Goal: Transaction & Acquisition: Purchase product/service

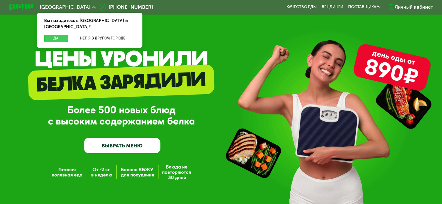
click at [54, 35] on button "Да" at bounding box center [56, 38] width 24 height 7
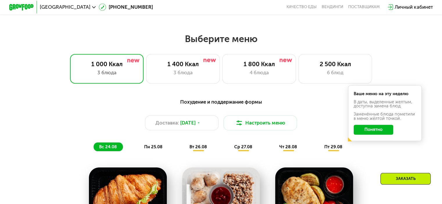
scroll to position [238, 0]
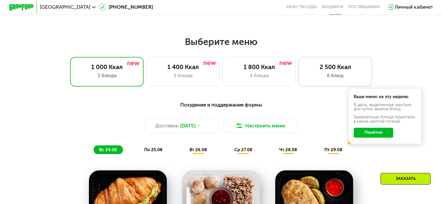
click at [307, 86] on div "2 500 Ккал 6 блюд" at bounding box center [335, 71] width 74 height 29
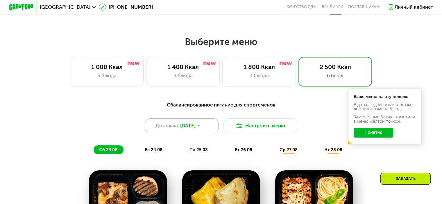
click at [171, 127] on span "Доставка:" at bounding box center [167, 125] width 24 height 7
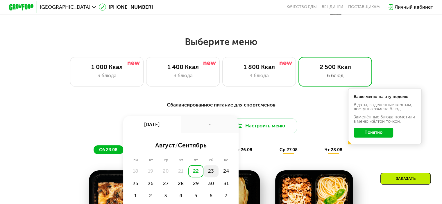
click at [218, 175] on div "23" at bounding box center [225, 171] width 15 height 12
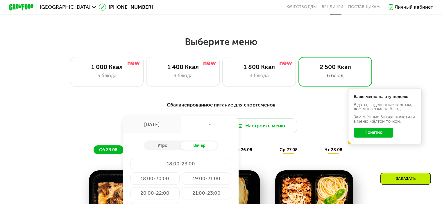
click at [180, 173] on div "18:00-23:00" at bounding box center [154, 179] width 49 height 12
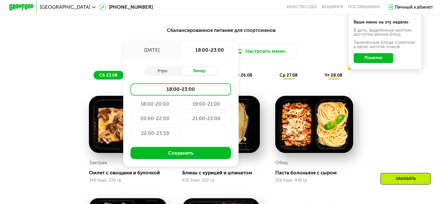
scroll to position [312, 0]
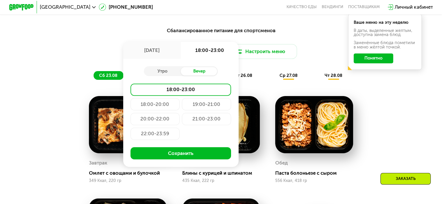
click at [192, 159] on button "Сохранить" at bounding box center [180, 153] width 101 height 12
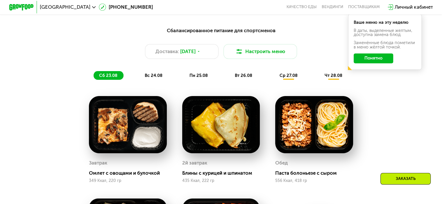
click at [365, 61] on button "Понятно" at bounding box center [373, 58] width 40 height 10
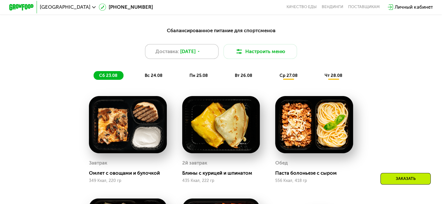
click at [162, 55] on span "Доставка:" at bounding box center [167, 51] width 24 height 7
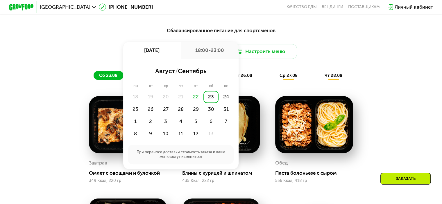
click at [208, 97] on div "23" at bounding box center [210, 97] width 15 height 12
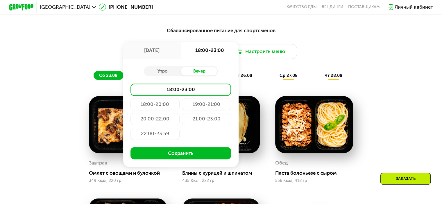
click at [180, 113] on div "19:00-21:00" at bounding box center [154, 119] width 49 height 12
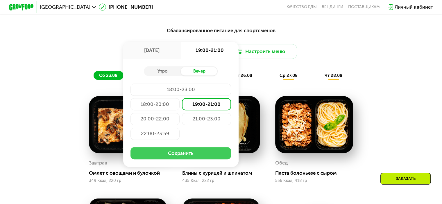
click at [180, 157] on button "Сохранить" at bounding box center [180, 153] width 101 height 12
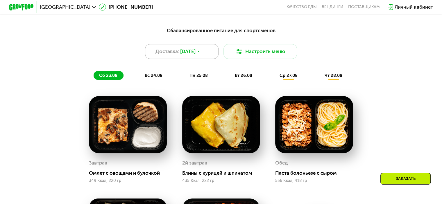
click at [168, 55] on span "Доставка:" at bounding box center [167, 51] width 24 height 7
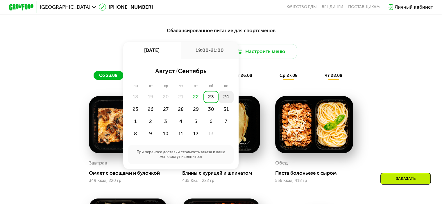
click at [143, 103] on div "24" at bounding box center [135, 109] width 15 height 12
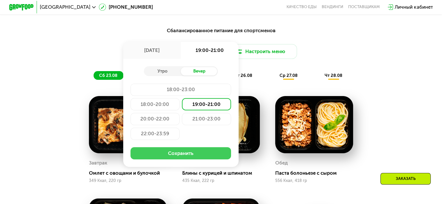
click at [185, 158] on button "Сохранить" at bounding box center [180, 153] width 101 height 12
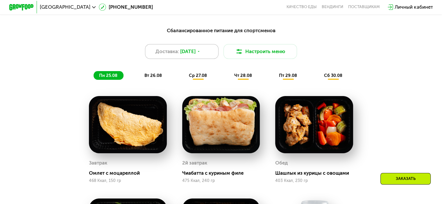
click at [195, 58] on div "Доставка: [DATE]" at bounding box center [182, 51] width 74 height 15
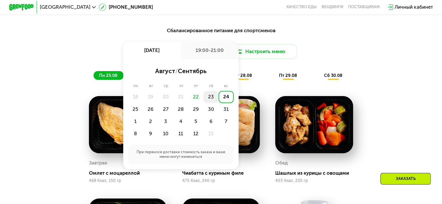
click at [218, 100] on div "23" at bounding box center [225, 97] width 15 height 12
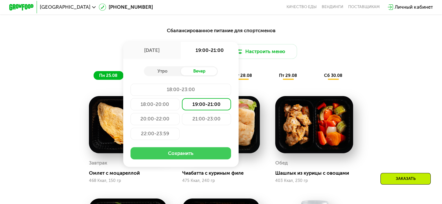
click at [185, 154] on button "Сохранить" at bounding box center [180, 153] width 101 height 12
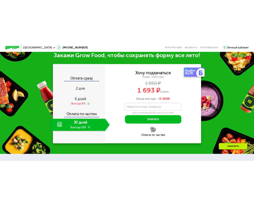
scroll to position [712, 0]
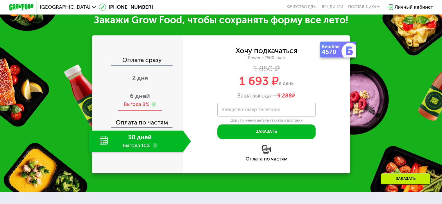
click at [130, 108] on div "6 дней Выгода 8%" at bounding box center [140, 99] width 102 height 21
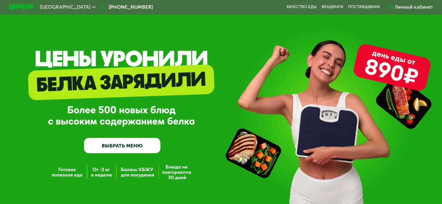
click at [219, 147] on div "GrowFood — доставка правильного питания ВЫБРАТЬ МЕНЮ" at bounding box center [221, 112] width 442 height 83
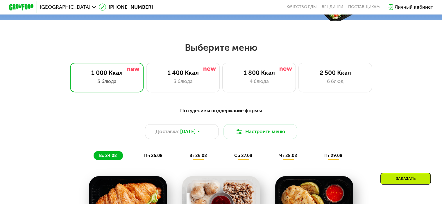
scroll to position [232, 0]
click at [258, 87] on div "2 500 Ккал 6 блюд" at bounding box center [335, 76] width 74 height 29
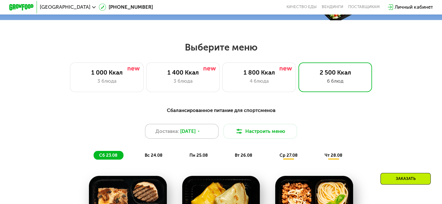
click at [191, 135] on span "[DATE]" at bounding box center [187, 131] width 15 height 7
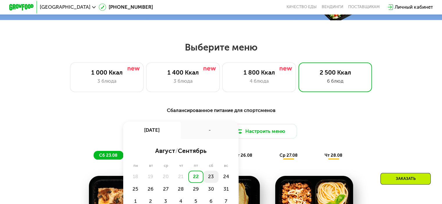
click at [218, 178] on div "23" at bounding box center [225, 177] width 15 height 12
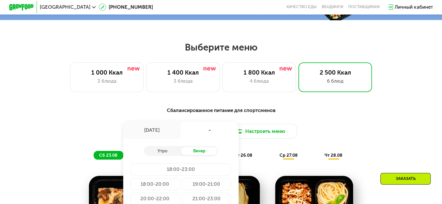
click at [180, 193] on div "19:00-21:00" at bounding box center [154, 199] width 49 height 12
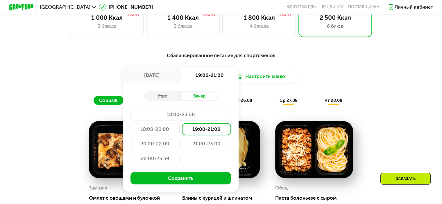
scroll to position [288, 0]
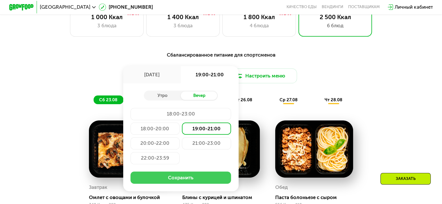
click at [193, 182] on button "Сохранить" at bounding box center [180, 178] width 101 height 12
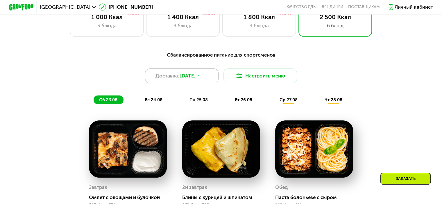
click at [194, 83] on div "Доставка: 23 авг, сб" at bounding box center [182, 76] width 74 height 15
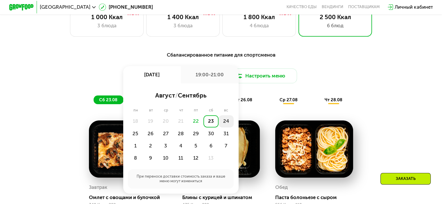
click at [143, 128] on div "24" at bounding box center [135, 134] width 15 height 12
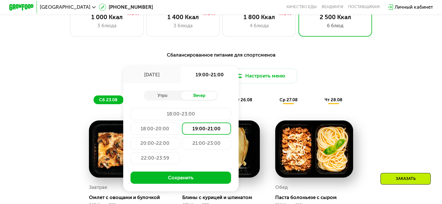
drag, startPoint x: 226, startPoint y: 127, endPoint x: 222, endPoint y: 129, distance: 3.5
click at [222, 129] on div "19:00-21:00" at bounding box center [206, 129] width 49 height 12
drag, startPoint x: 222, startPoint y: 129, endPoint x: 189, endPoint y: 175, distance: 57.0
click at [189, 175] on div "Утро Вечер 18:00-23:00 18:00-20:00 19:00-21:00 20:00-22:00 21:00-23:00 22:00-23…" at bounding box center [180, 137] width 115 height 108
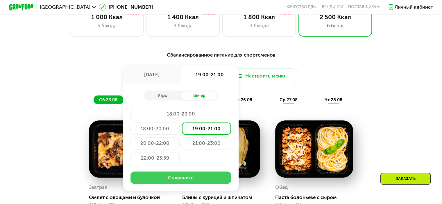
click at [193, 182] on button "Сохранить" at bounding box center [180, 178] width 101 height 12
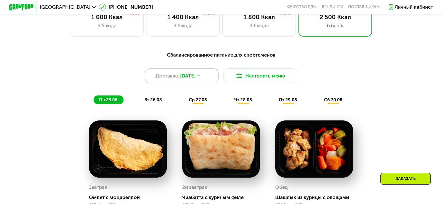
click at [195, 83] on div "Доставка: [DATE]" at bounding box center [182, 76] width 74 height 15
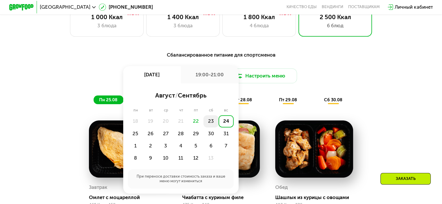
click at [218, 123] on div "23" at bounding box center [225, 121] width 15 height 12
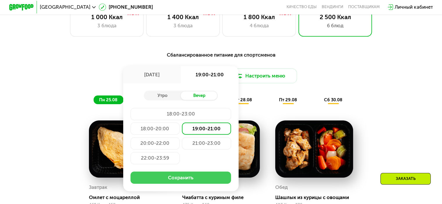
click at [180, 183] on button "Сохранить" at bounding box center [180, 178] width 101 height 12
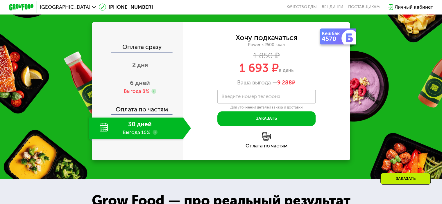
scroll to position [725, 0]
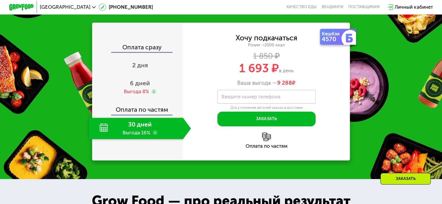
click at [245, 99] on label "Введите номер телефона" at bounding box center [250, 96] width 59 height 3
click at [245, 102] on input "Введите номер телефона" at bounding box center [266, 97] width 98 height 14
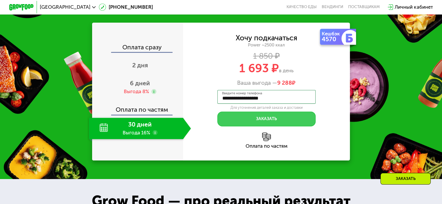
type input "**********"
click at [258, 124] on button "Заказать" at bounding box center [266, 119] width 98 height 15
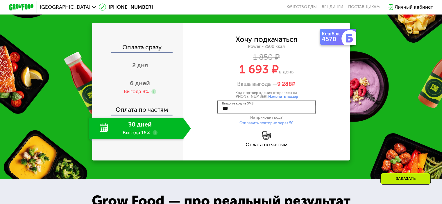
type input "****"
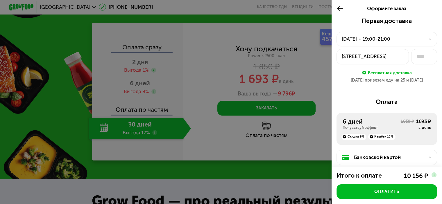
click at [258, 9] on icon at bounding box center [339, 8] width 7 height 7
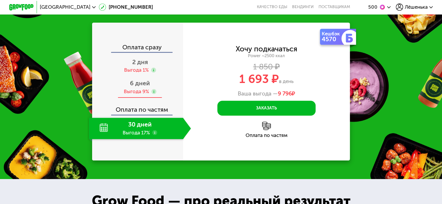
click at [124, 95] on div "Выгода 9%" at bounding box center [135, 91] width 25 height 7
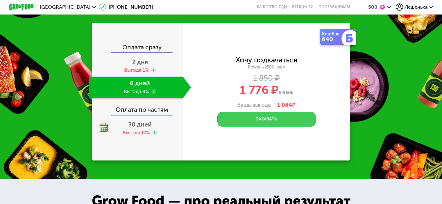
click at [258, 127] on button "Заказать" at bounding box center [266, 119] width 98 height 15
